Goal: Task Accomplishment & Management: Complete application form

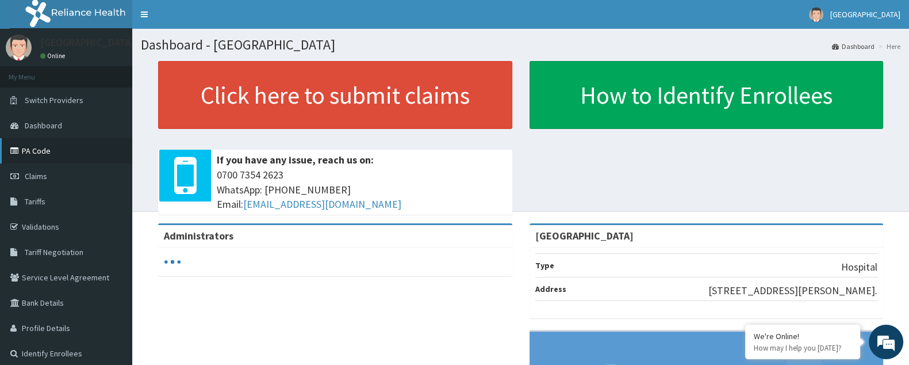
click at [58, 147] on link "PA Code" at bounding box center [66, 150] width 132 height 25
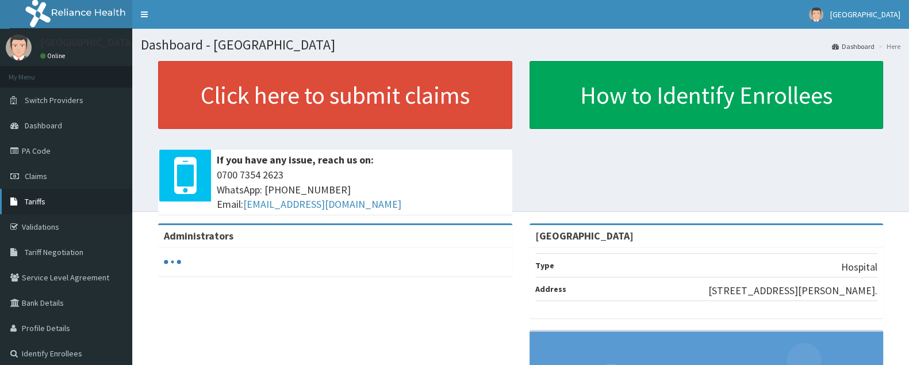
click at [50, 194] on link "Tariffs" at bounding box center [66, 201] width 132 height 25
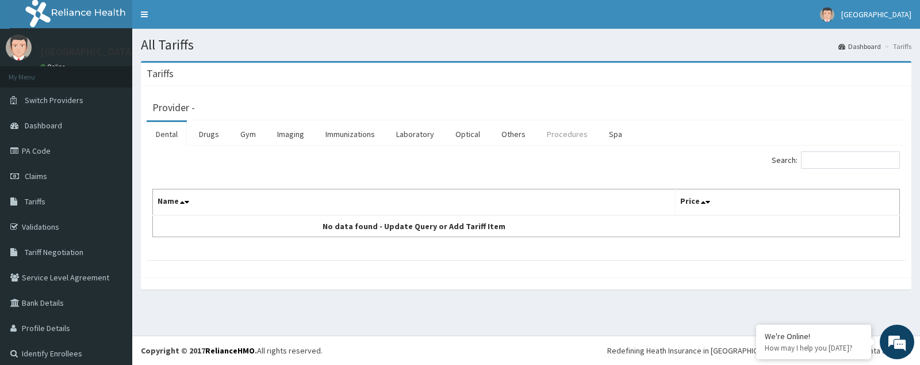
click at [565, 132] on link "Procedures" at bounding box center [567, 134] width 59 height 24
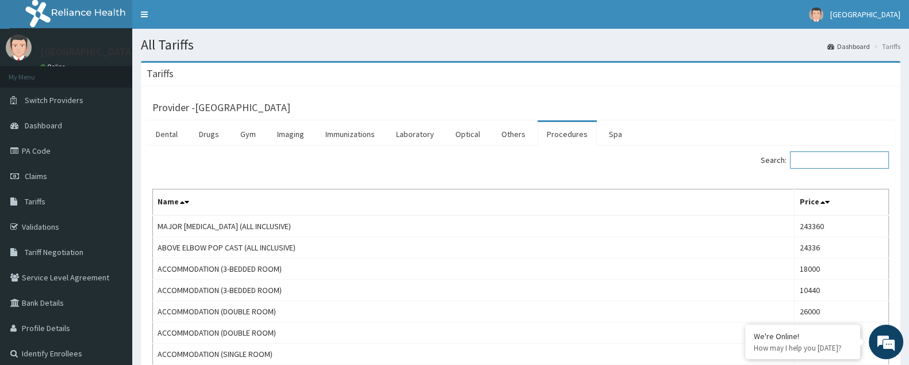
click at [829, 160] on input "Search:" at bounding box center [839, 159] width 99 height 17
type input "family"
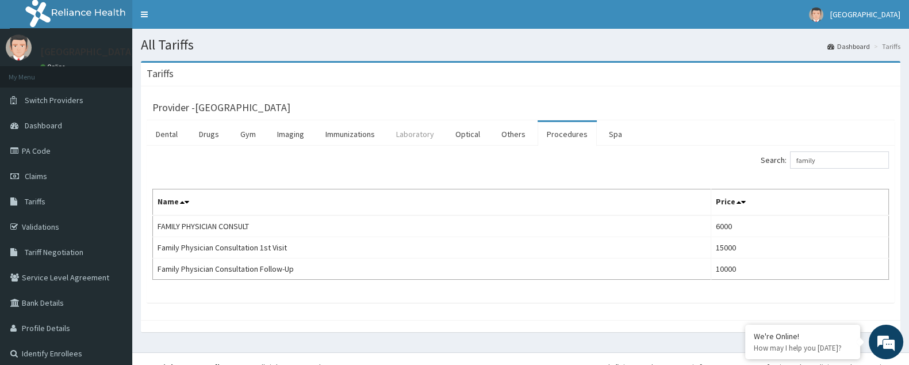
click at [416, 131] on link "Laboratory" at bounding box center [415, 134] width 56 height 24
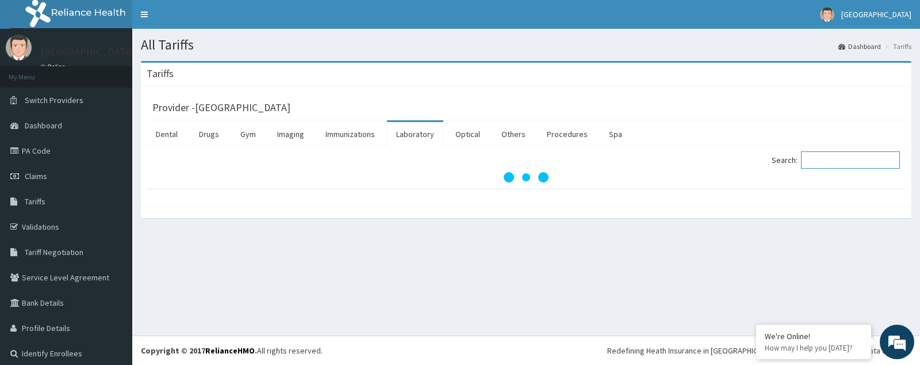
click at [832, 154] on input "Search:" at bounding box center [850, 159] width 99 height 17
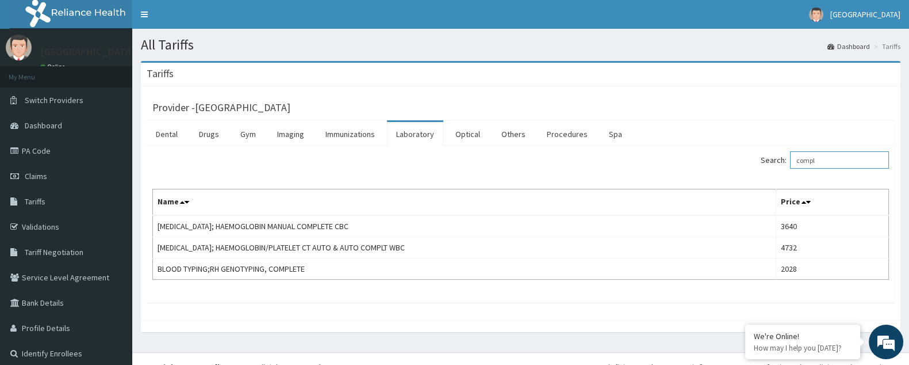
type input "compl"
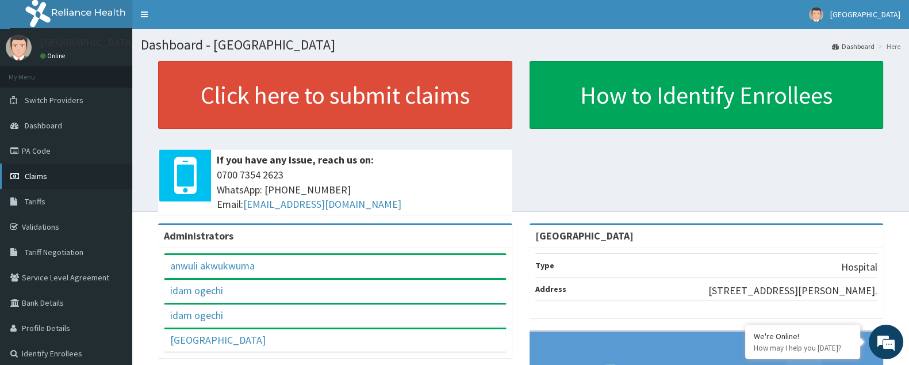
click at [42, 173] on span "Claims" at bounding box center [36, 176] width 22 height 10
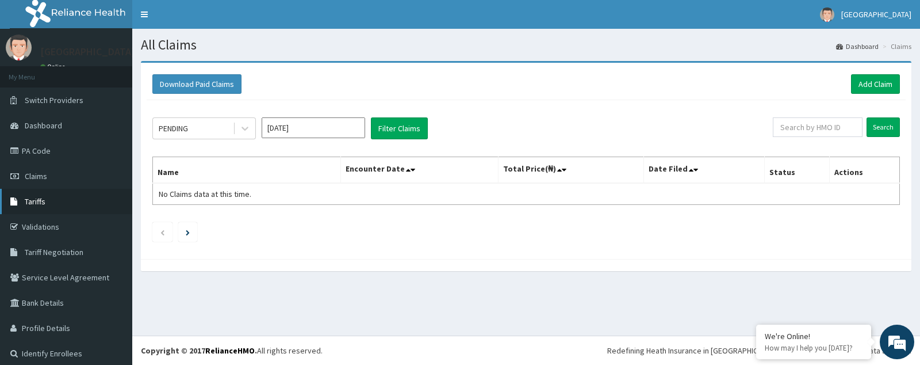
click at [30, 196] on span "Tariffs" at bounding box center [35, 201] width 21 height 10
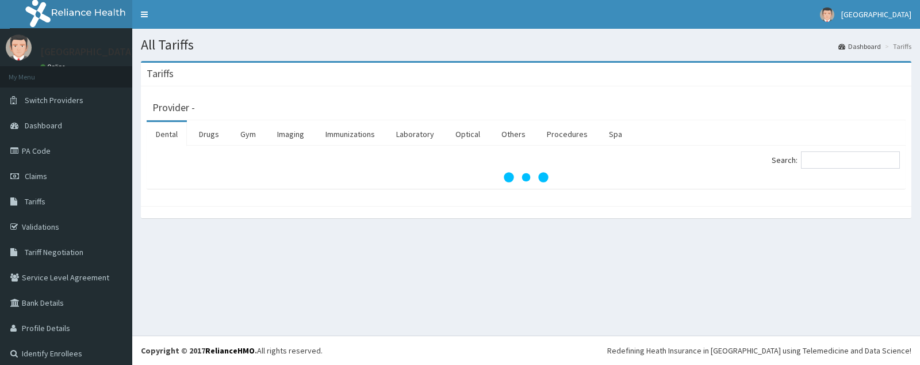
click at [40, 177] on span "Claims" at bounding box center [36, 176] width 22 height 10
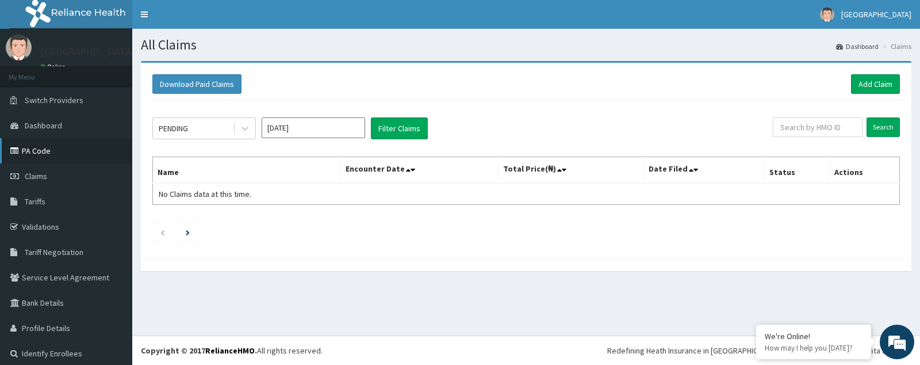
click at [48, 153] on link "PA Code" at bounding box center [66, 150] width 132 height 25
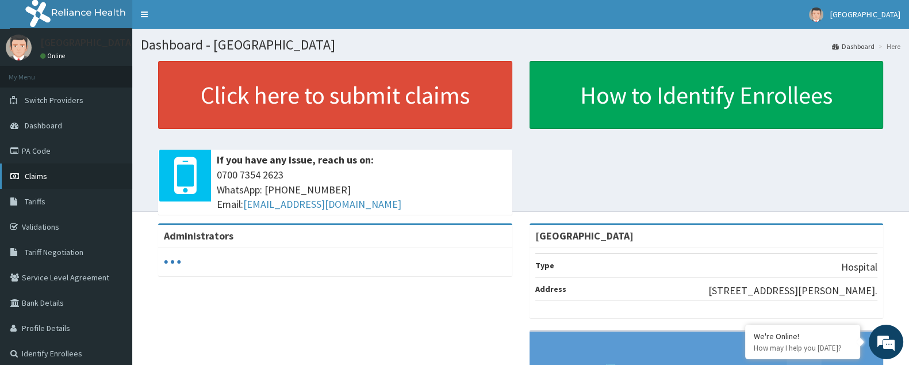
click at [27, 185] on link "Claims" at bounding box center [66, 175] width 132 height 25
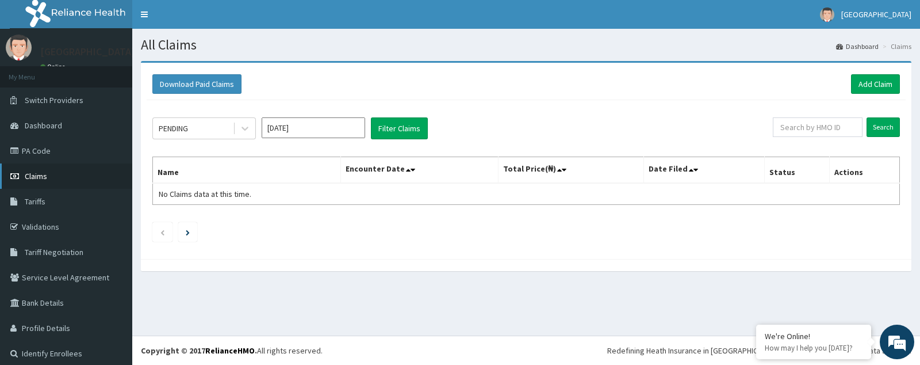
click at [41, 174] on span "Claims" at bounding box center [36, 176] width 22 height 10
click at [860, 79] on link "Add Claim" at bounding box center [875, 84] width 49 height 20
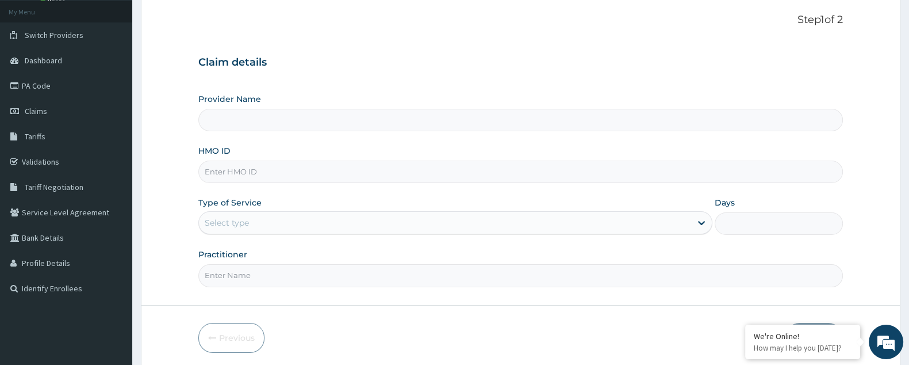
scroll to position [68, 0]
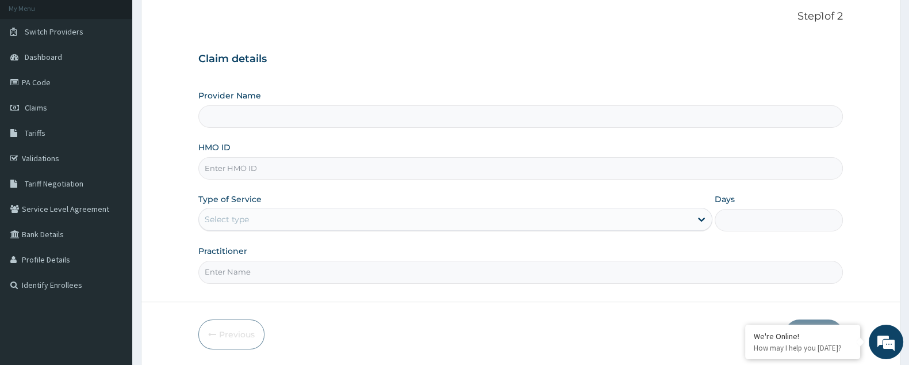
type input "[GEOGRAPHIC_DATA]"
click at [392, 122] on input "[GEOGRAPHIC_DATA]" at bounding box center [520, 116] width 645 height 22
click at [368, 163] on input "HMO ID" at bounding box center [520, 168] width 645 height 22
paste input "PGL/10077/A"
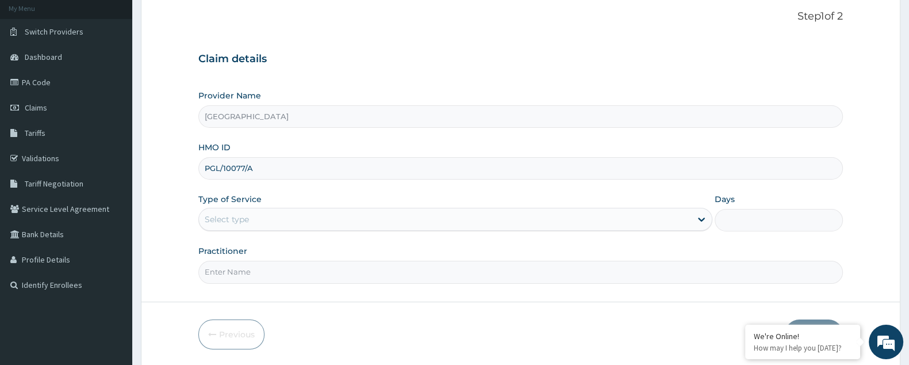
type input "PGL/10077/A"
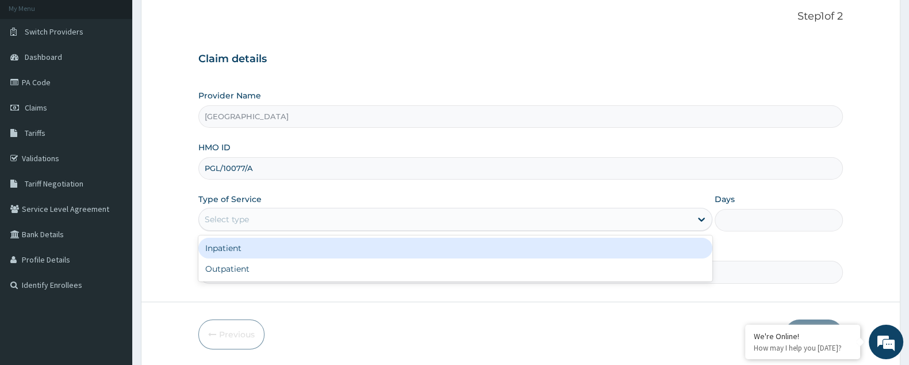
click at [255, 221] on div "Select type" at bounding box center [445, 219] width 492 height 18
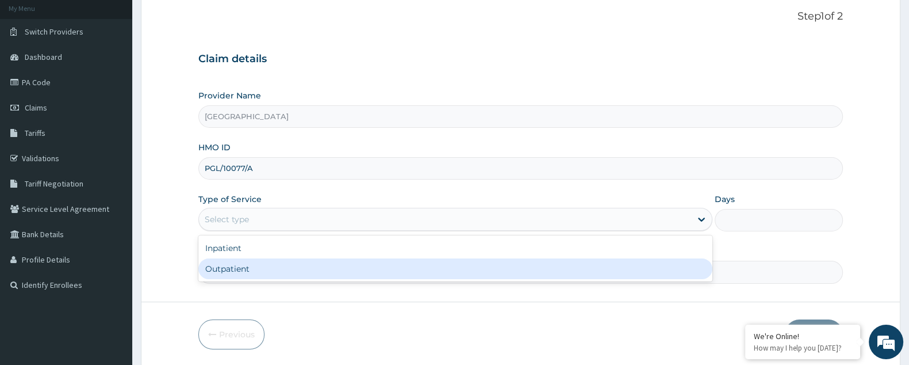
click at [243, 267] on div "Outpatient" at bounding box center [455, 268] width 514 height 21
type input "1"
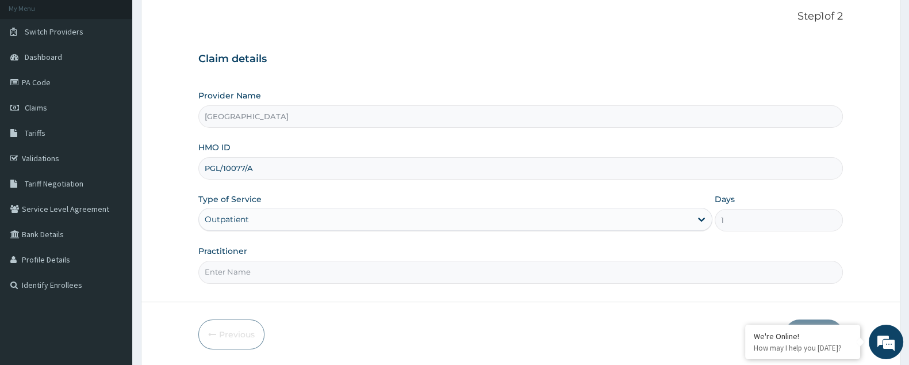
click at [266, 263] on input "Practitioner" at bounding box center [520, 272] width 645 height 22
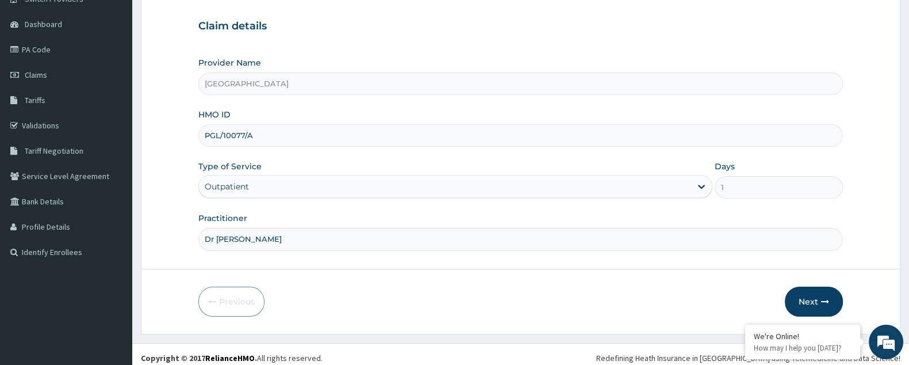
scroll to position [108, 0]
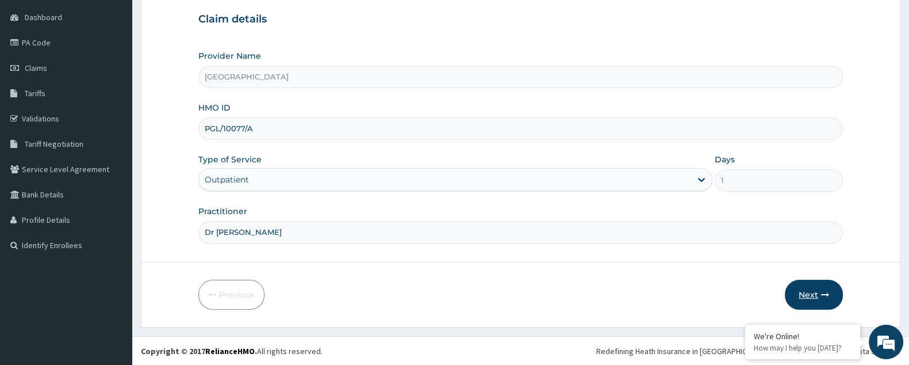
type input "Dr Akwukwuma"
click at [807, 294] on button "Next" at bounding box center [814, 295] width 58 height 30
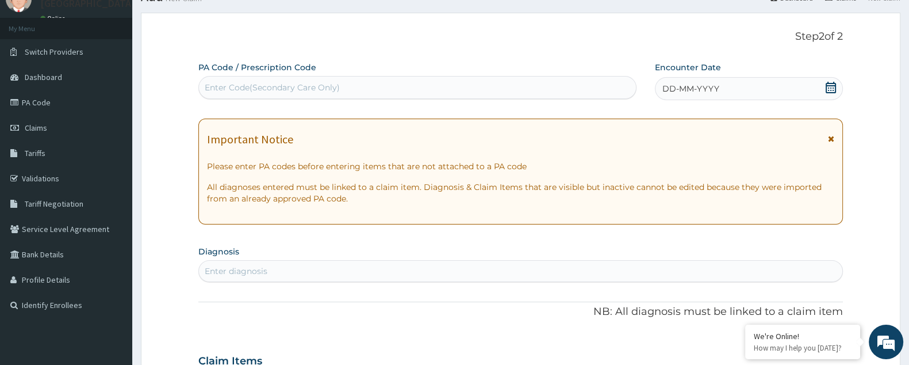
scroll to position [17, 0]
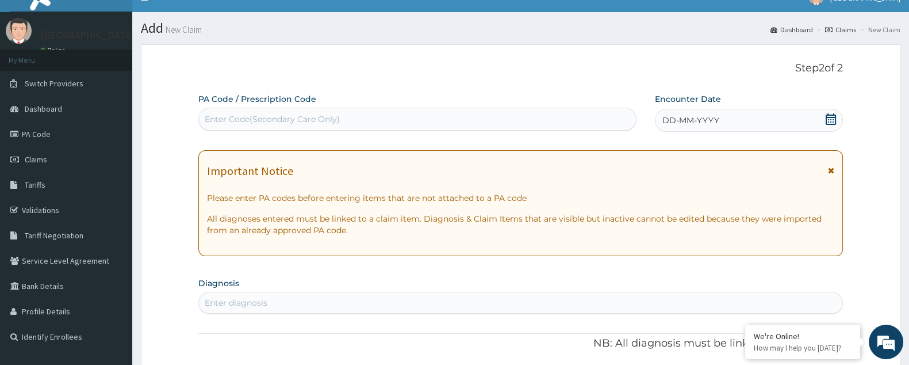
click at [420, 116] on div "Enter Code(Secondary Care Only)" at bounding box center [417, 119] width 437 height 18
paste input "PA/545A49"
type input "PA/545A49"
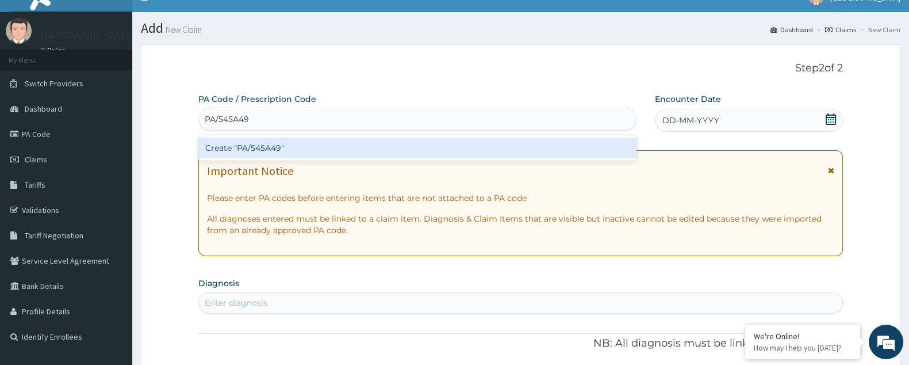
click at [285, 144] on div "Create "PA/545A49"" at bounding box center [417, 147] width 438 height 21
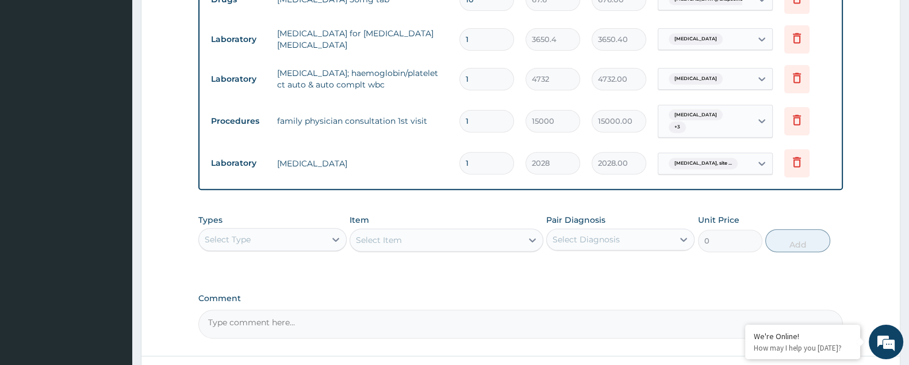
scroll to position [650, 0]
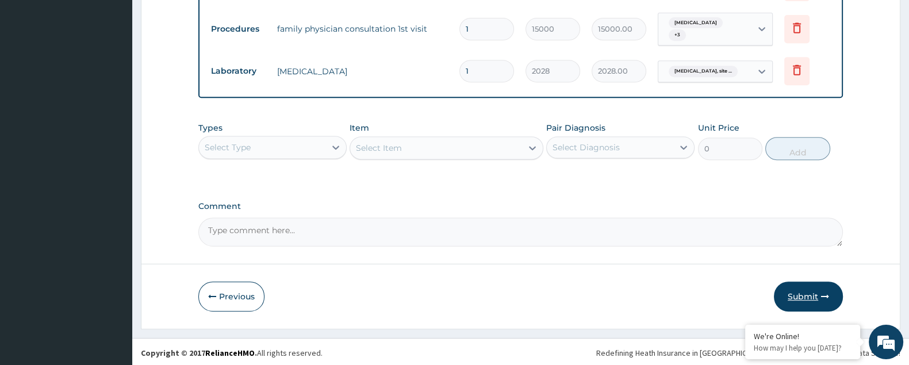
click at [797, 289] on button "Submit" at bounding box center [808, 296] width 69 height 30
